Goal: Task Accomplishment & Management: Manage account settings

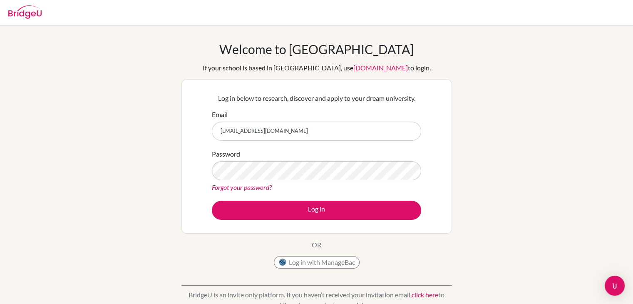
type input "[EMAIL_ADDRESS][DOMAIN_NAME]"
click at [231, 189] on link "Forgot your password?" at bounding box center [242, 187] width 60 height 8
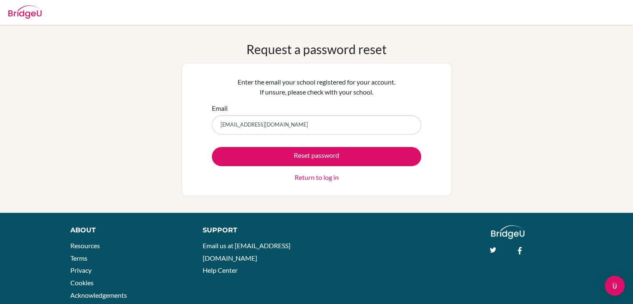
type input "yskim@mtview.id"
click at [212, 147] on button "Reset password" at bounding box center [316, 156] width 209 height 19
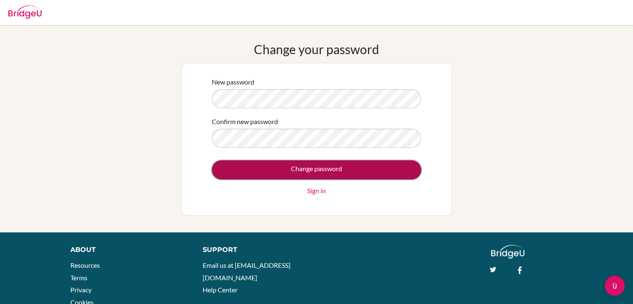
click at [299, 171] on input "Change password" at bounding box center [316, 169] width 209 height 19
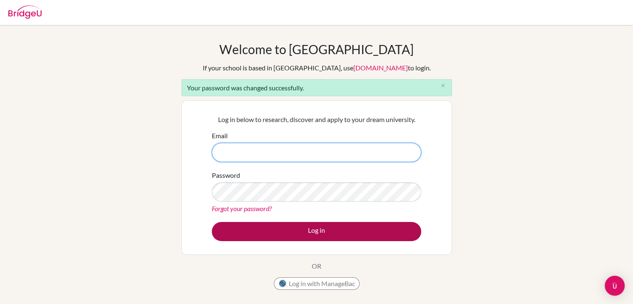
type input "[EMAIL_ADDRESS][DOMAIN_NAME]"
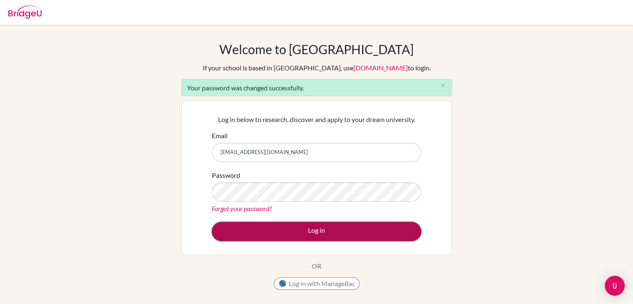
click at [277, 232] on button "Log in" at bounding box center [316, 231] width 209 height 19
